Goal: Task Accomplishment & Management: Manage account settings

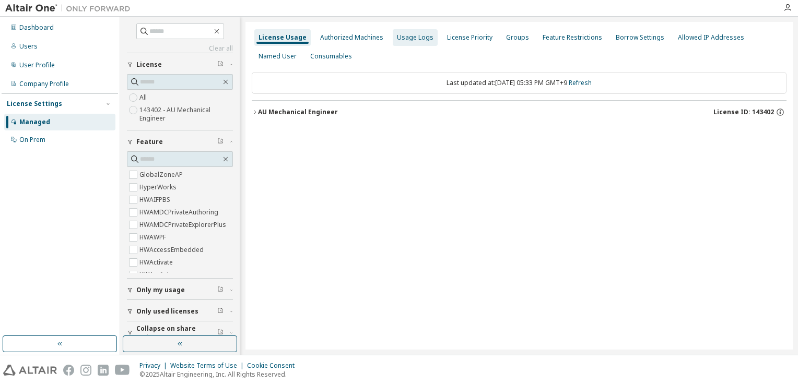
click at [417, 37] on div "Usage Logs" at bounding box center [415, 37] width 37 height 8
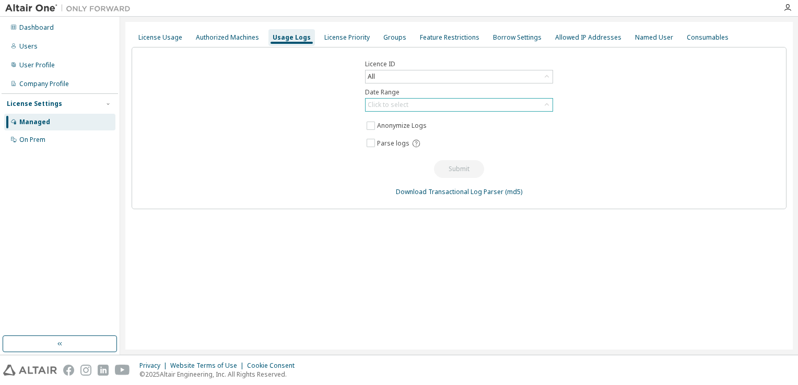
click at [435, 104] on div "Click to select" at bounding box center [459, 105] width 187 height 13
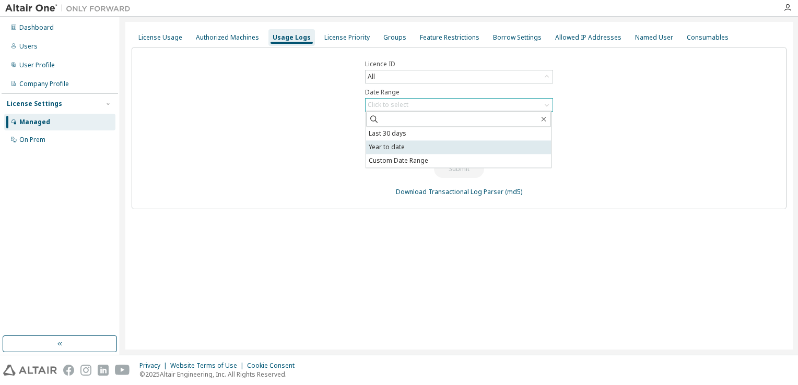
click at [468, 149] on li "Year to date" at bounding box center [458, 147] width 185 height 14
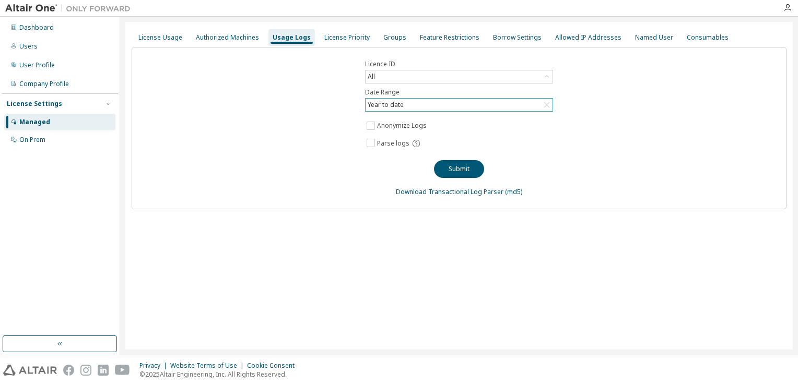
click at [58, 102] on div "License Settings" at bounding box center [60, 103] width 106 height 9
click at [108, 105] on icon "button" at bounding box center [108, 104] width 6 height 6
click at [65, 138] on div "On Prem" at bounding box center [59, 140] width 111 height 17
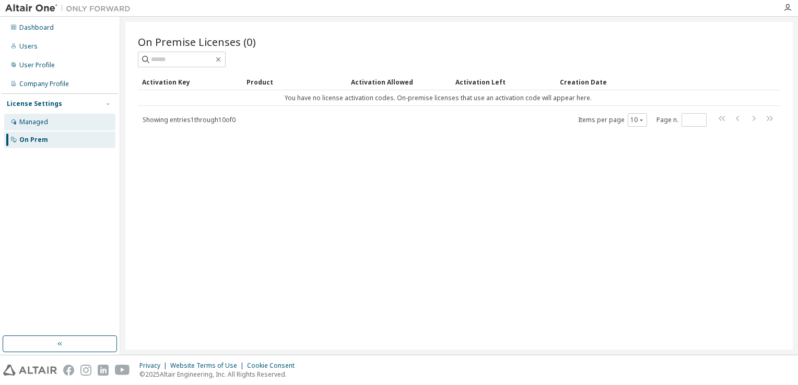
click at [61, 126] on div "Managed" at bounding box center [59, 122] width 111 height 17
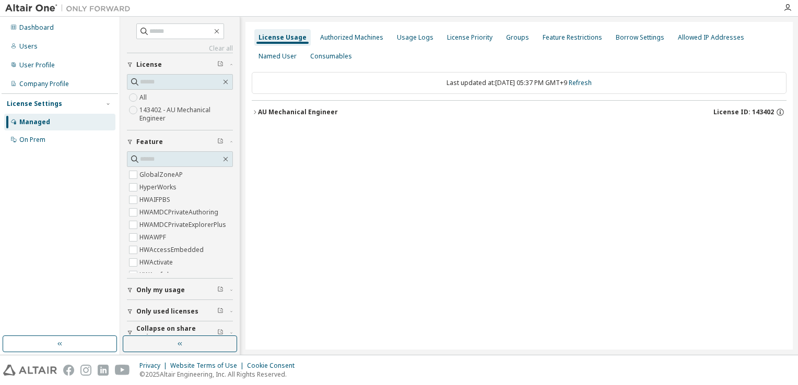
click at [49, 107] on div "License Settings" at bounding box center [34, 104] width 55 height 8
click at [406, 42] on div "Usage Logs" at bounding box center [415, 37] width 45 height 17
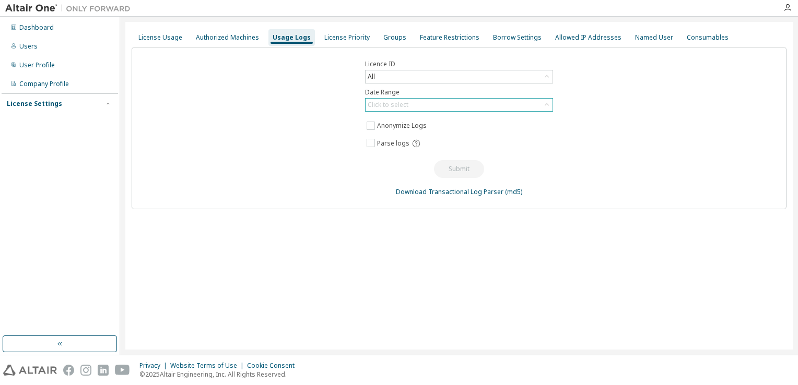
click at [543, 108] on icon at bounding box center [547, 105] width 10 height 10
click at [607, 105] on div "Licence ID All Date Range Click to select Last 30 days Year to date Custom Date…" at bounding box center [459, 128] width 655 height 162
click at [65, 43] on div "Users" at bounding box center [59, 46] width 111 height 17
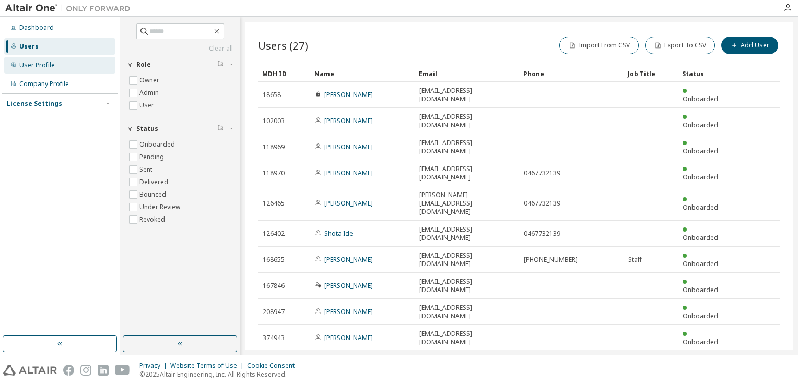
click at [54, 66] on div "User Profile" at bounding box center [59, 65] width 111 height 17
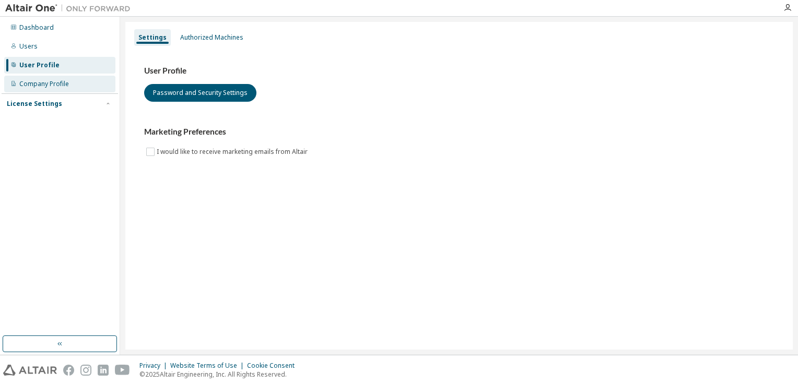
click at [52, 83] on div "Company Profile" at bounding box center [44, 84] width 50 height 8
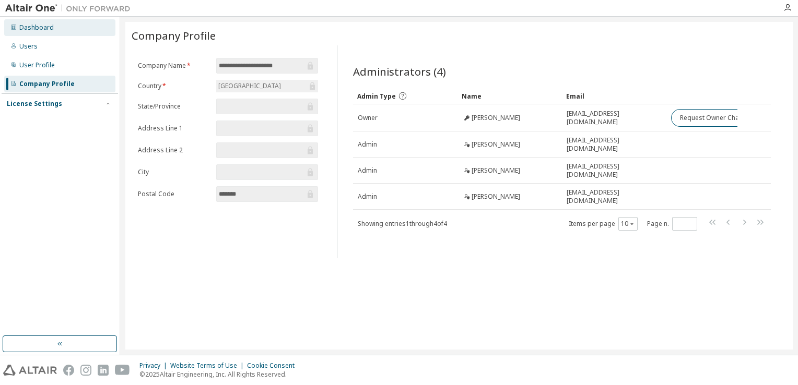
click at [54, 29] on div "Dashboard" at bounding box center [59, 27] width 111 height 17
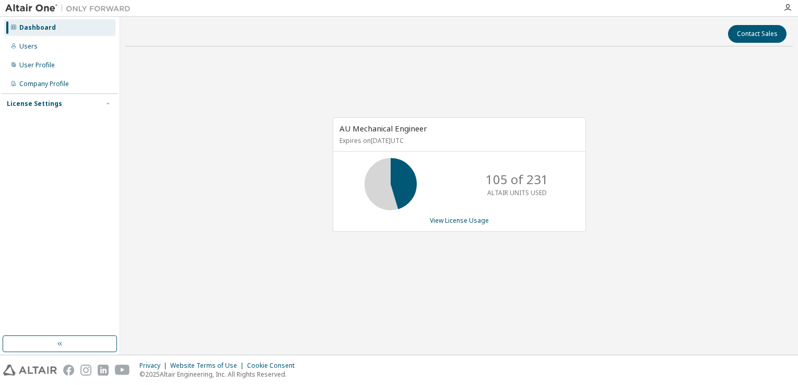
click at [27, 105] on div "License Settings" at bounding box center [34, 104] width 55 height 8
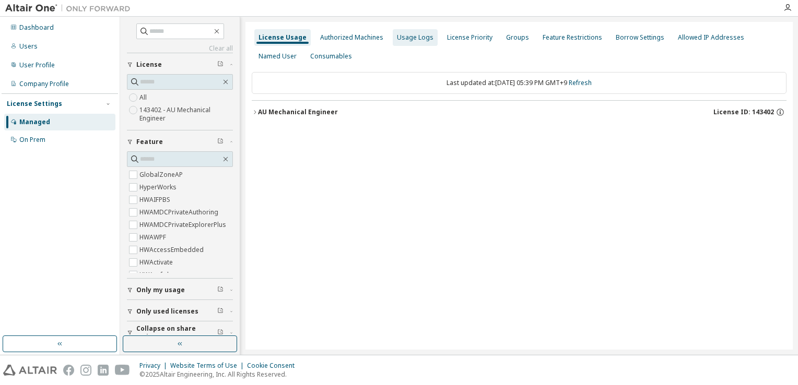
click at [407, 39] on div "Usage Logs" at bounding box center [415, 37] width 37 height 8
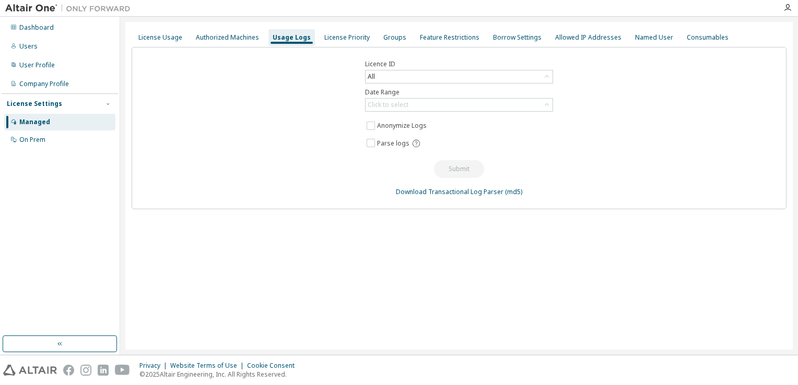
click at [111, 103] on icon "button" at bounding box center [108, 104] width 6 height 6
click at [546, 105] on icon at bounding box center [547, 105] width 10 height 10
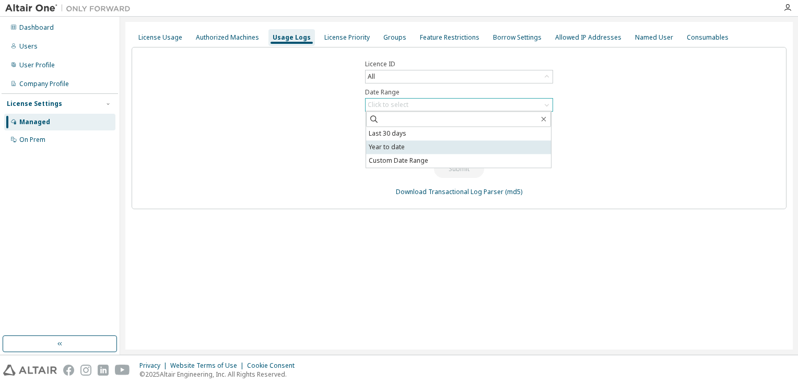
click at [437, 151] on li "Year to date" at bounding box center [458, 147] width 185 height 14
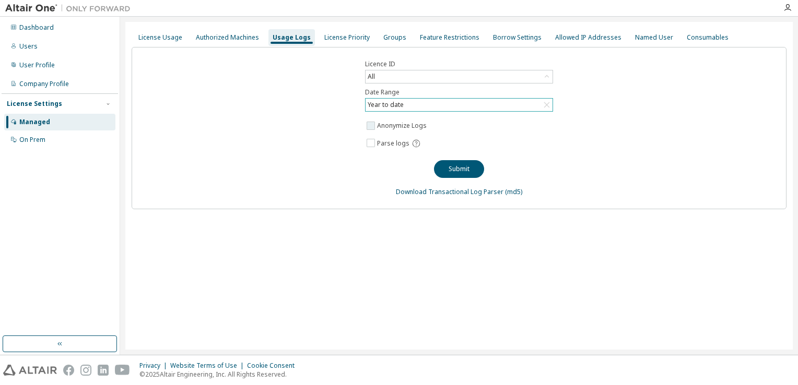
click at [418, 124] on label "Anonymize Logs" at bounding box center [403, 126] width 52 height 13
click at [393, 142] on span "Parse logs" at bounding box center [393, 143] width 32 height 8
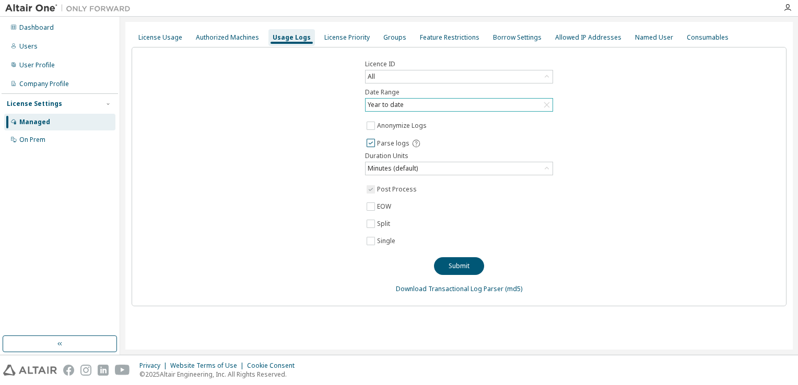
click at [393, 142] on span "Parse logs" at bounding box center [393, 143] width 32 height 8
